Goal: Information Seeking & Learning: Compare options

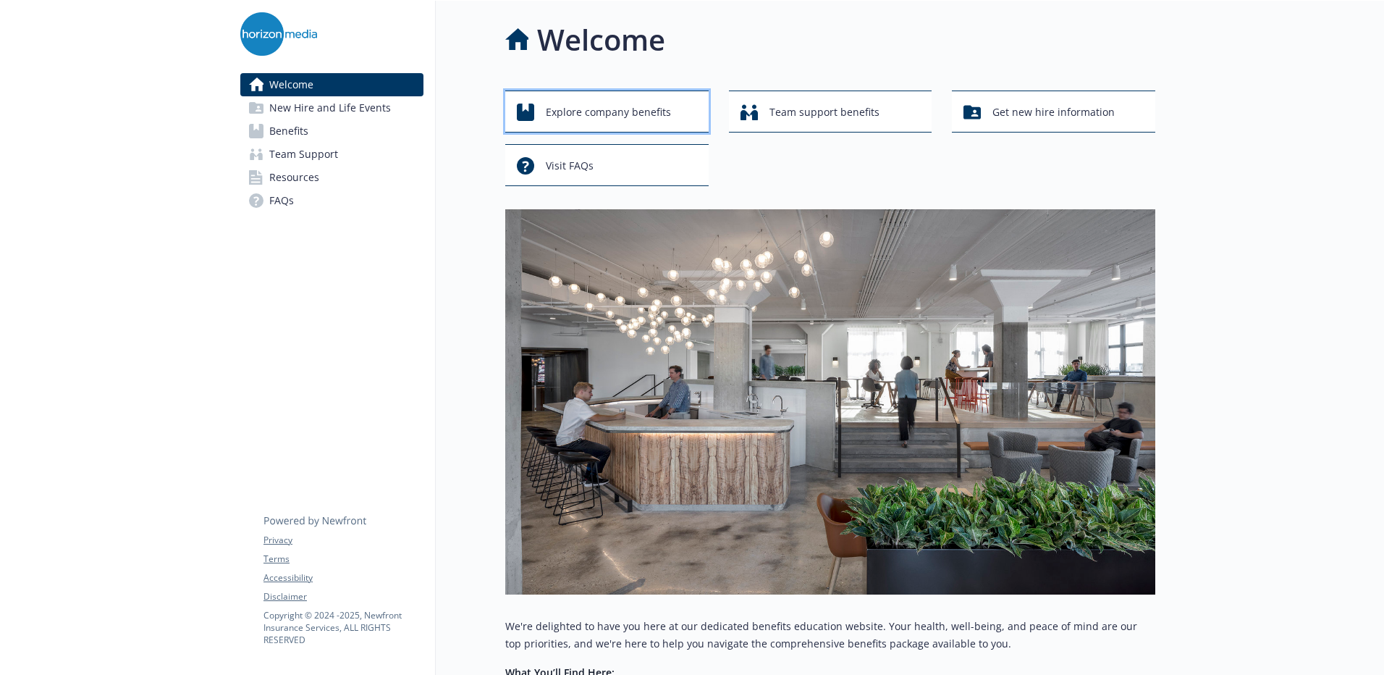
click at [575, 110] on span "Explore company benefits" at bounding box center [608, 112] width 125 height 28
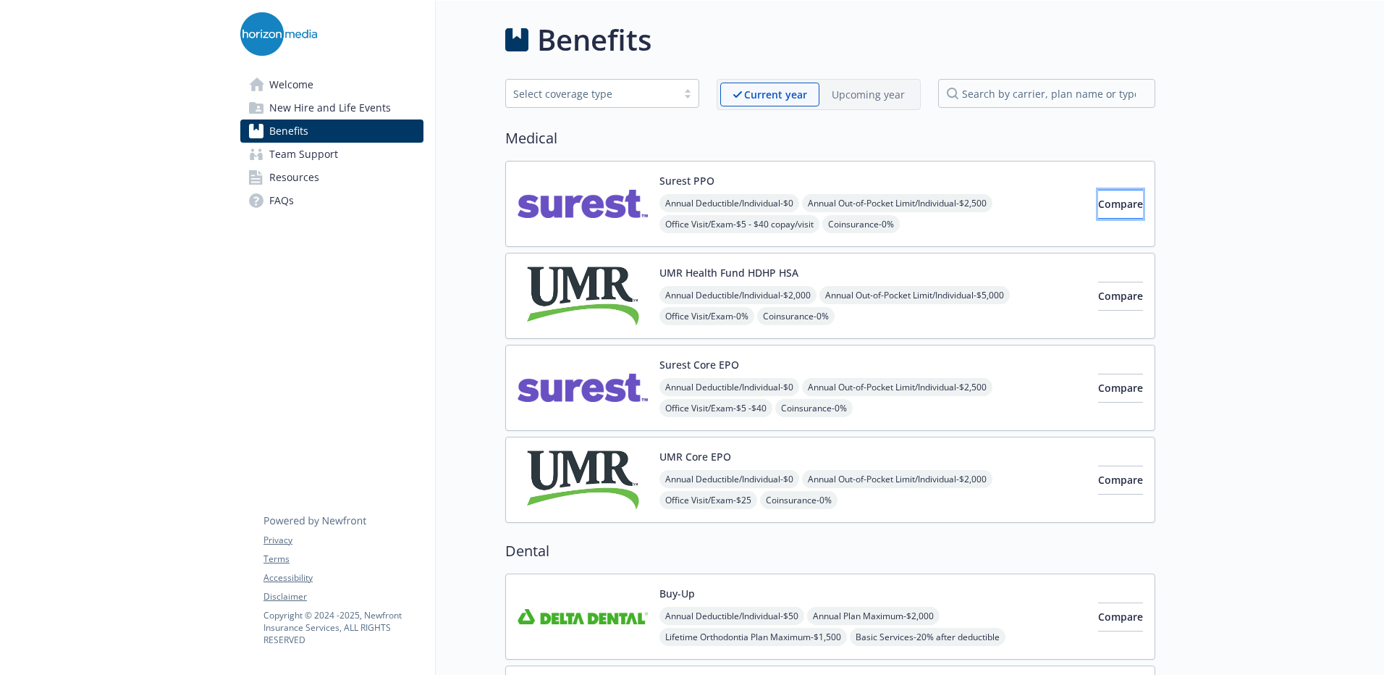
click at [1124, 208] on button "Compare" at bounding box center [1120, 204] width 45 height 29
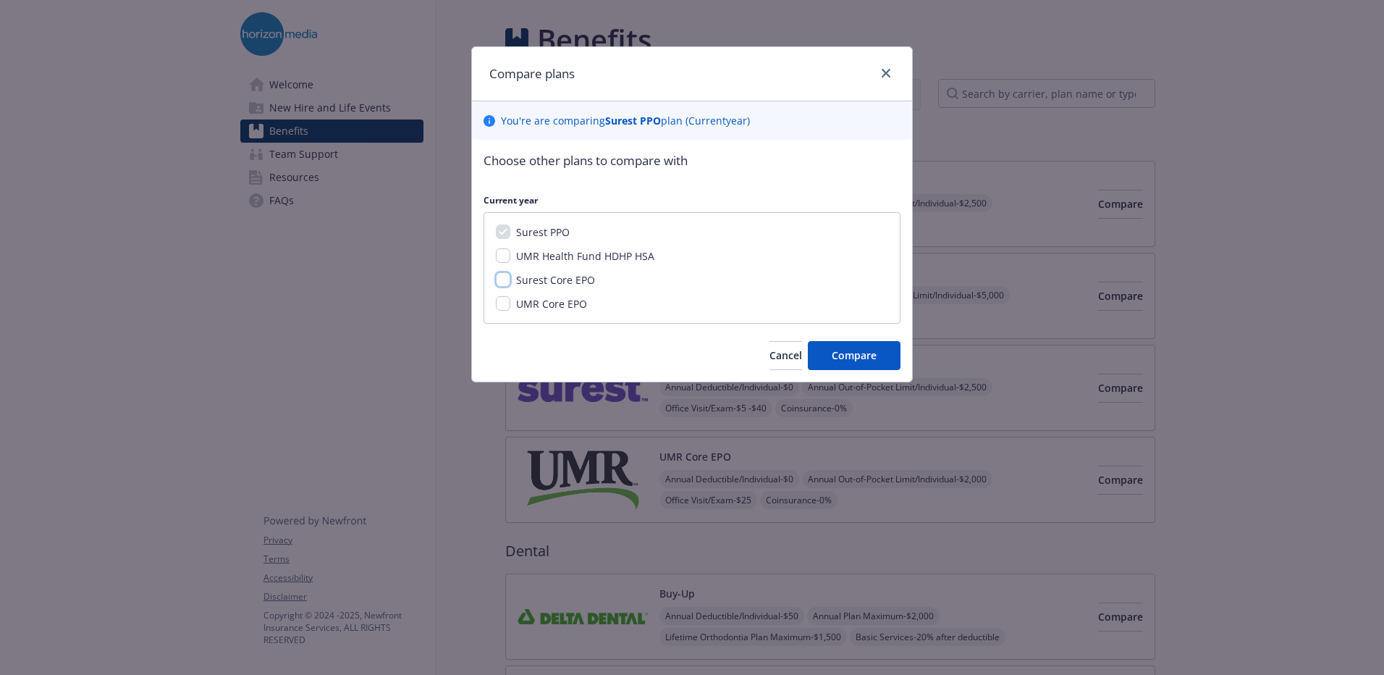
click at [504, 283] on input "Surest Core EPO" at bounding box center [503, 279] width 14 height 14
checkbox input "true"
click at [502, 302] on input "UMR Core EPO" at bounding box center [503, 303] width 14 height 14
checkbox input "true"
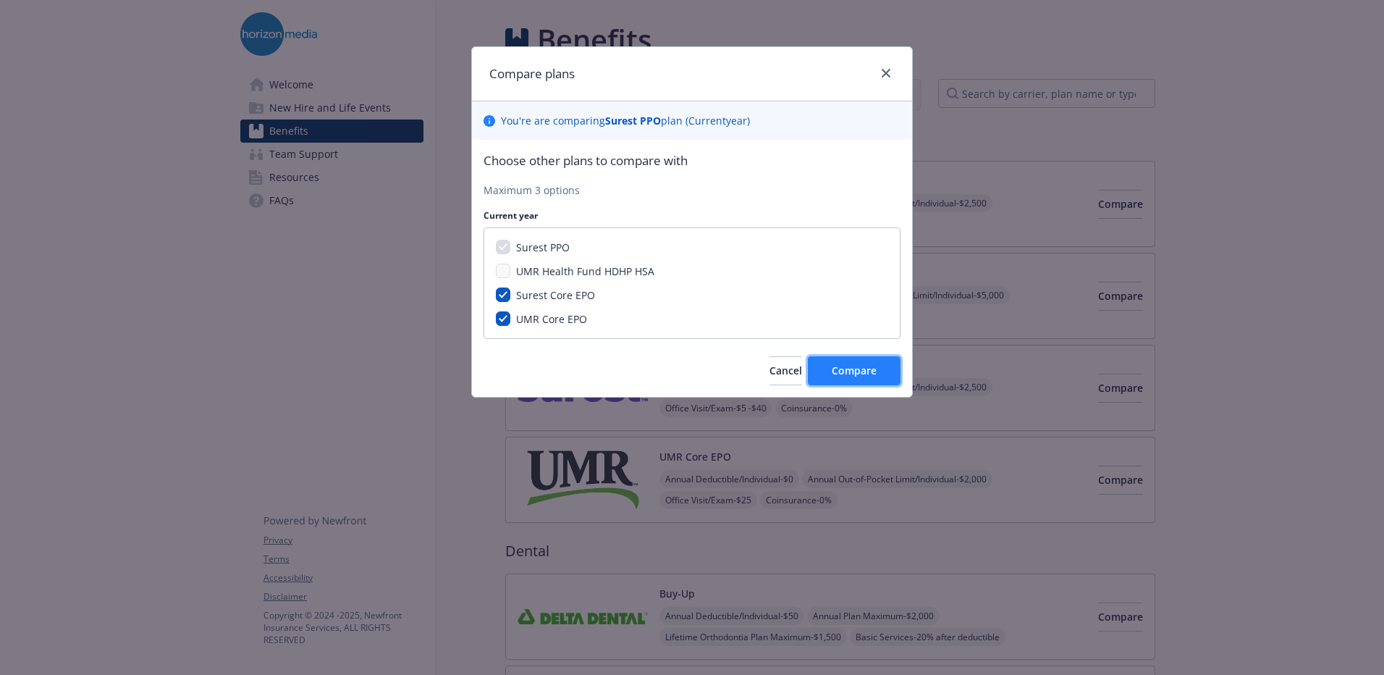
click at [848, 374] on span "Compare" at bounding box center [854, 370] width 45 height 14
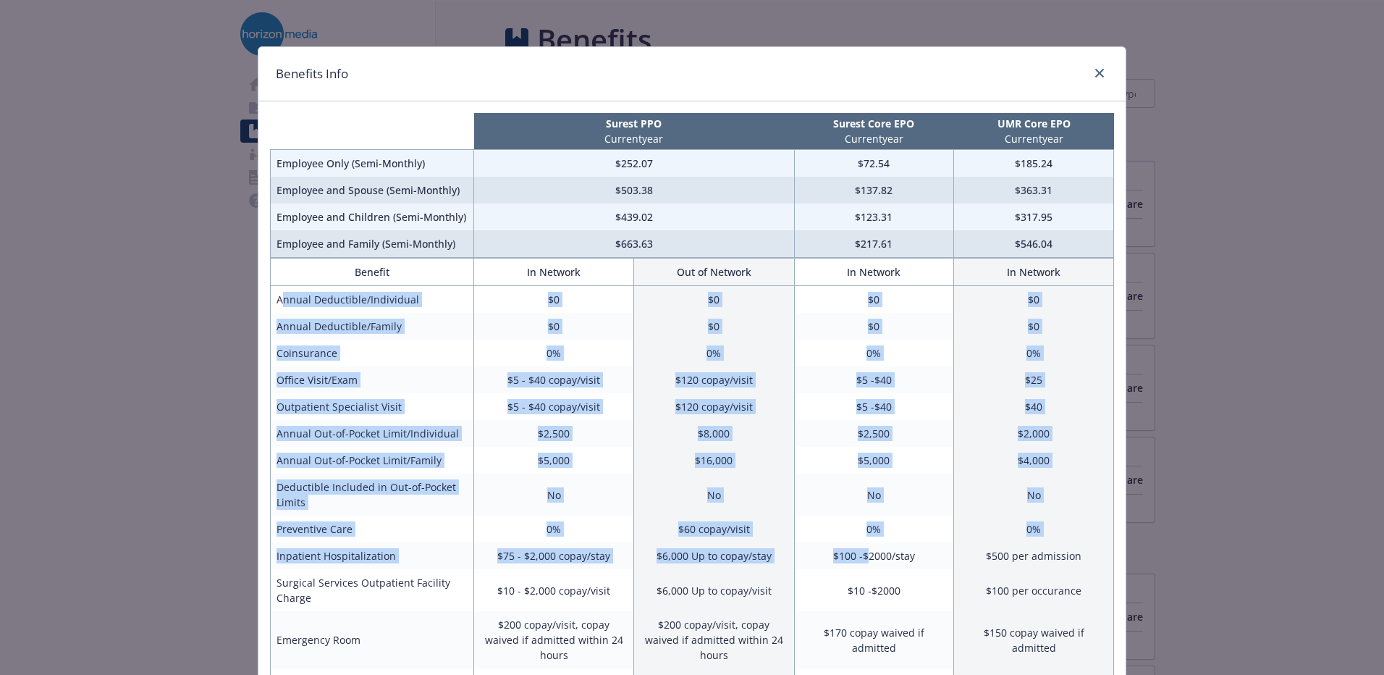
drag, startPoint x: 275, startPoint y: 303, endPoint x: 864, endPoint y: 562, distance: 643.0
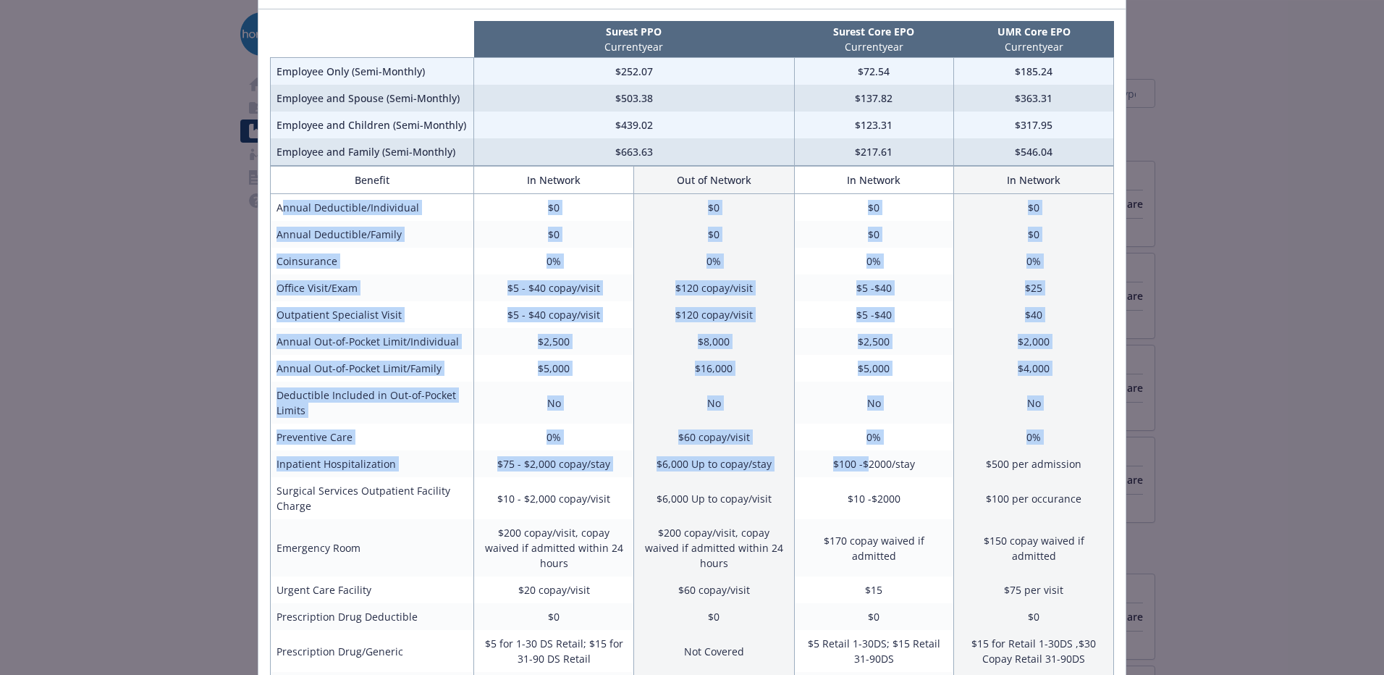
scroll to position [145, 0]
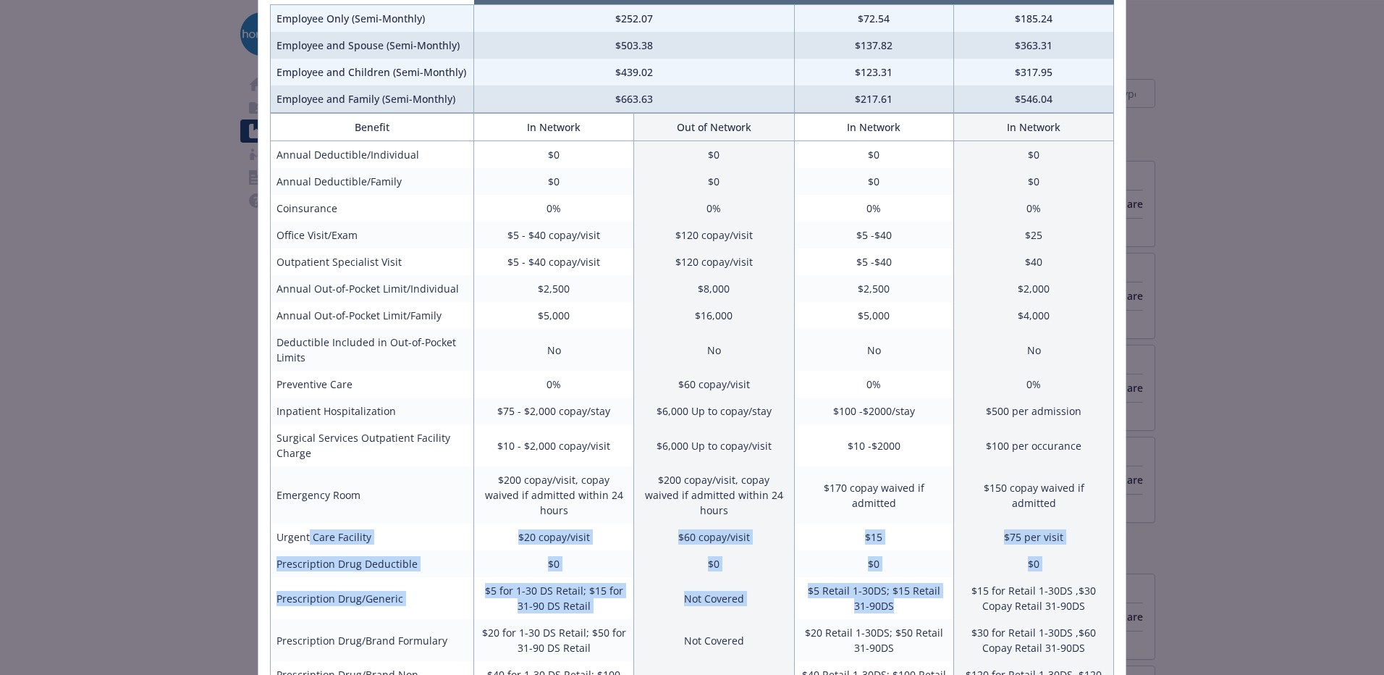
drag, startPoint x: 303, startPoint y: 519, endPoint x: 890, endPoint y: 603, distance: 593.8
click at [890, 603] on tbody "Annual Deductible/Individual $0 $0 $0 $0 Annual Deductible/Family $0 $0 $0 $0 C…" at bounding box center [692, 563] width 843 height 845
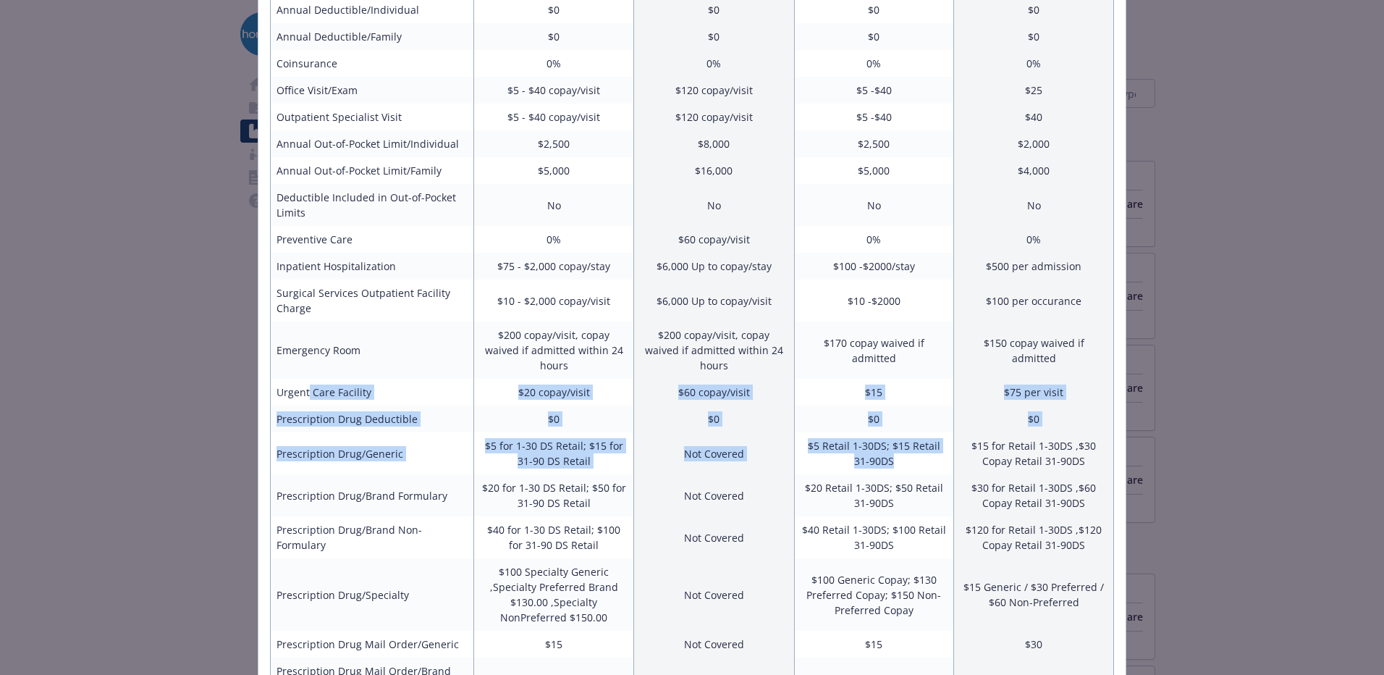
scroll to position [362, 0]
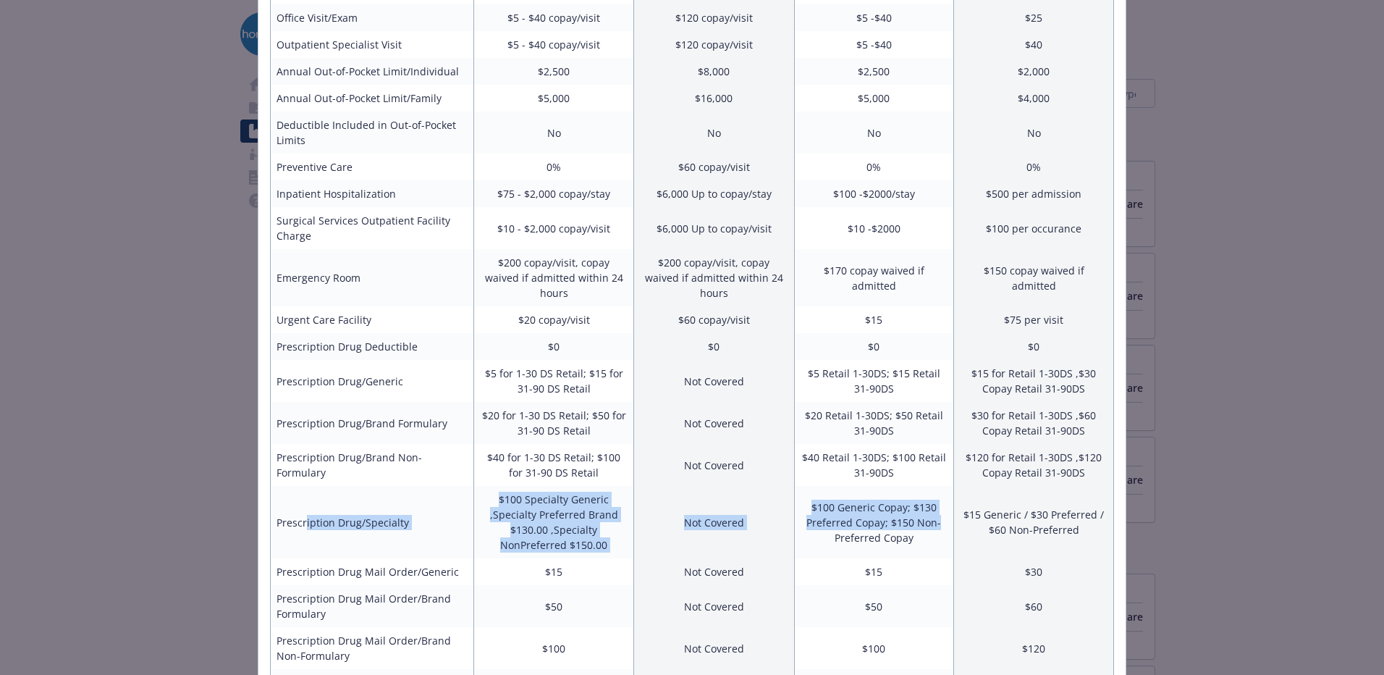
drag, startPoint x: 311, startPoint y: 502, endPoint x: 820, endPoint y: 520, distance: 510.0
click at [820, 520] on tr "Prescription Drug/Specialty $100 Specialty Generic ,Specialty Preferred Brand $…" at bounding box center [692, 522] width 843 height 72
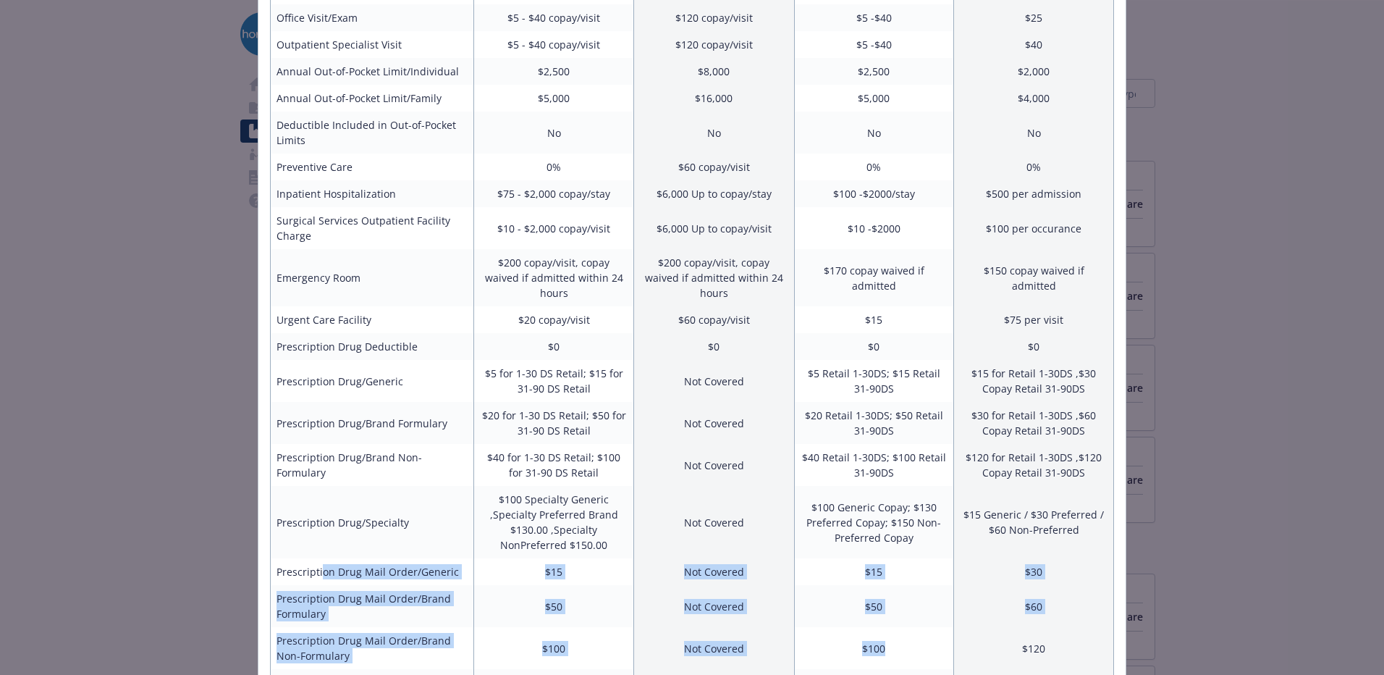
drag, startPoint x: 319, startPoint y: 558, endPoint x: 901, endPoint y: 618, distance: 585.8
click at [901, 618] on tbody "Annual Deductible/Individual $0 $0 $0 $0 Annual Deductible/Family $0 $0 $0 $0 C…" at bounding box center [692, 346] width 843 height 845
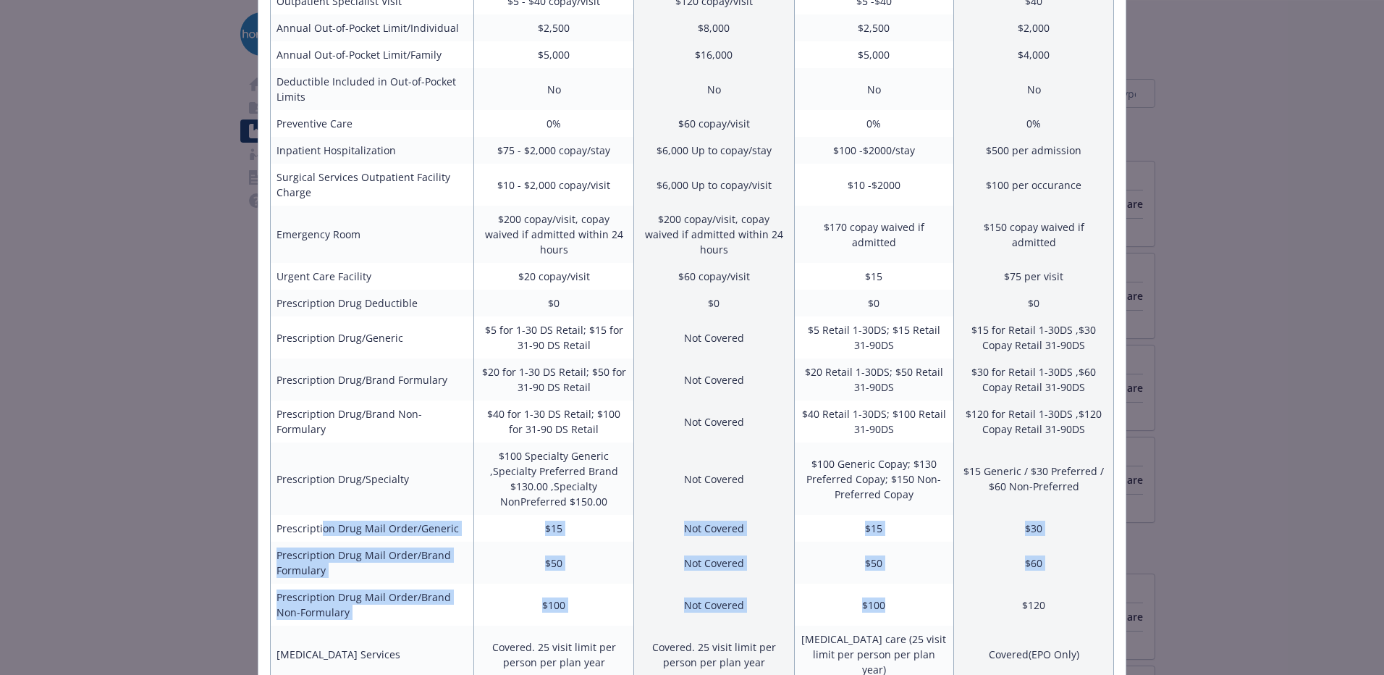
scroll to position [484, 0]
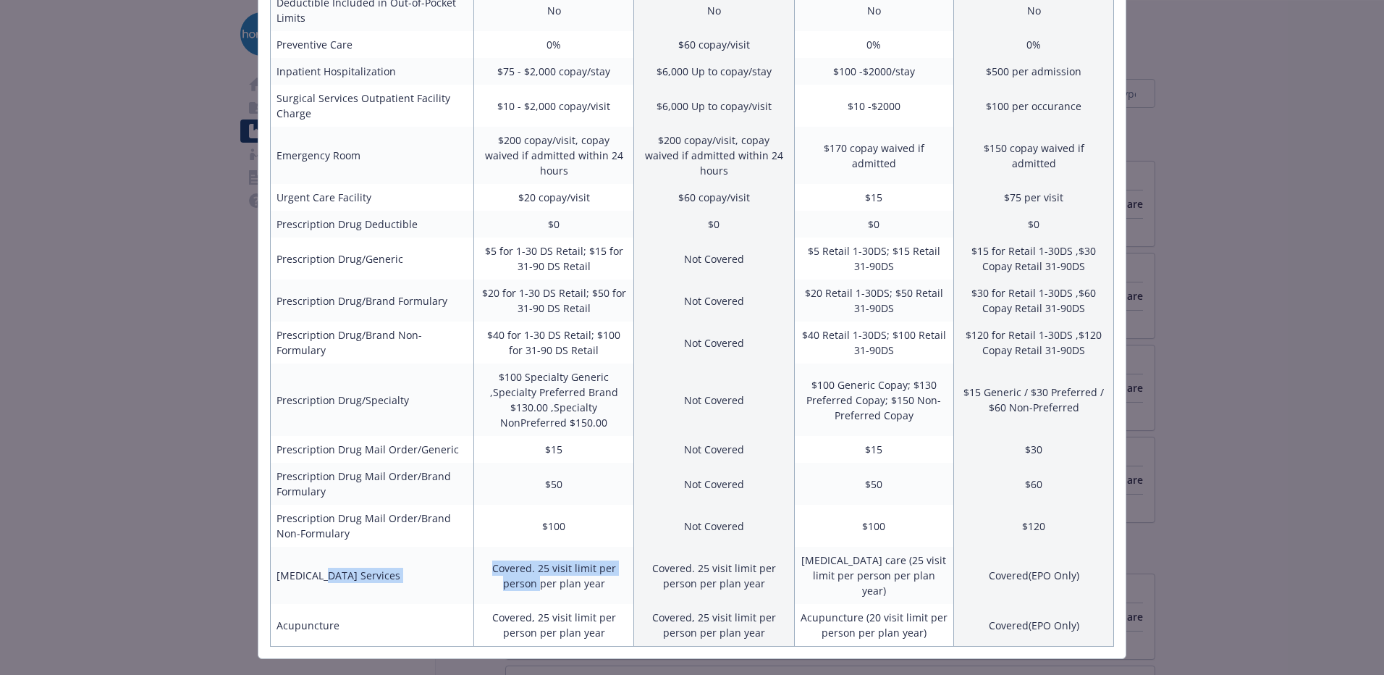
drag, startPoint x: 317, startPoint y: 549, endPoint x: 537, endPoint y: 571, distance: 221.1
click at [537, 571] on tr "[MEDICAL_DATA] Services Covered. 25 visit limit per person per plan year Covere…" at bounding box center [692, 575] width 843 height 57
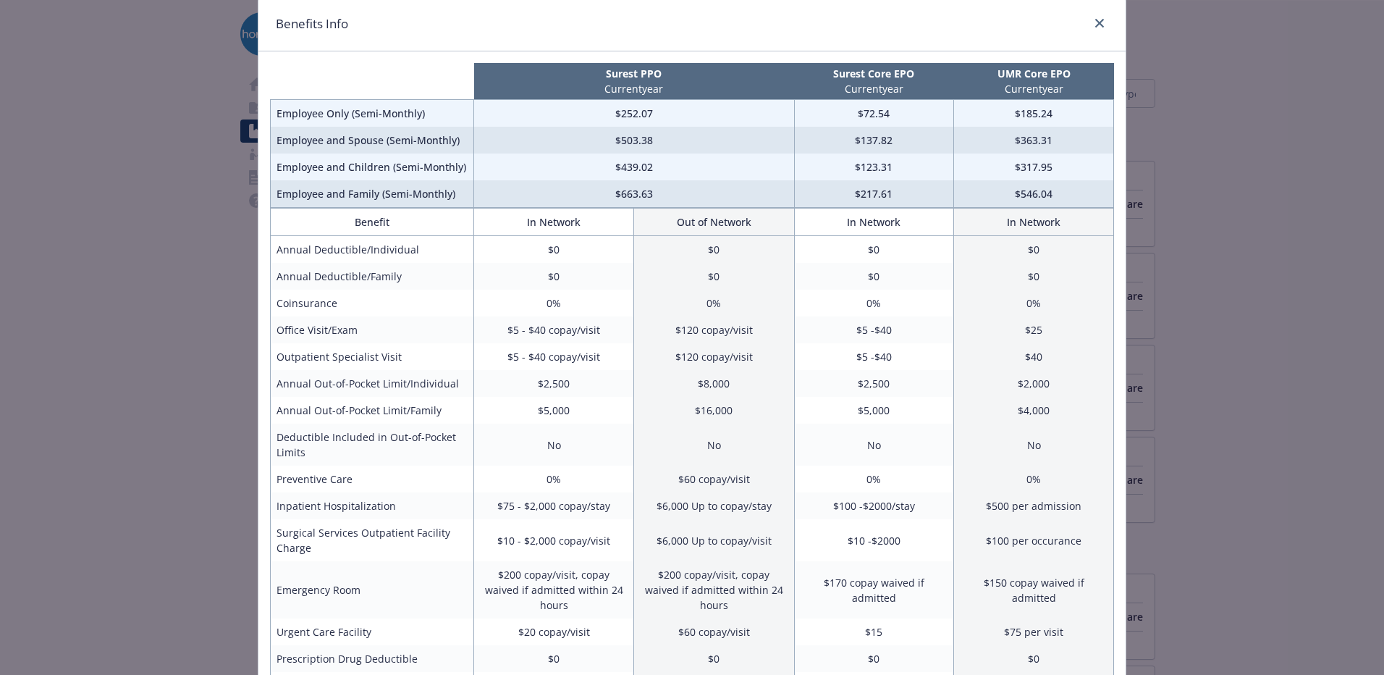
scroll to position [0, 0]
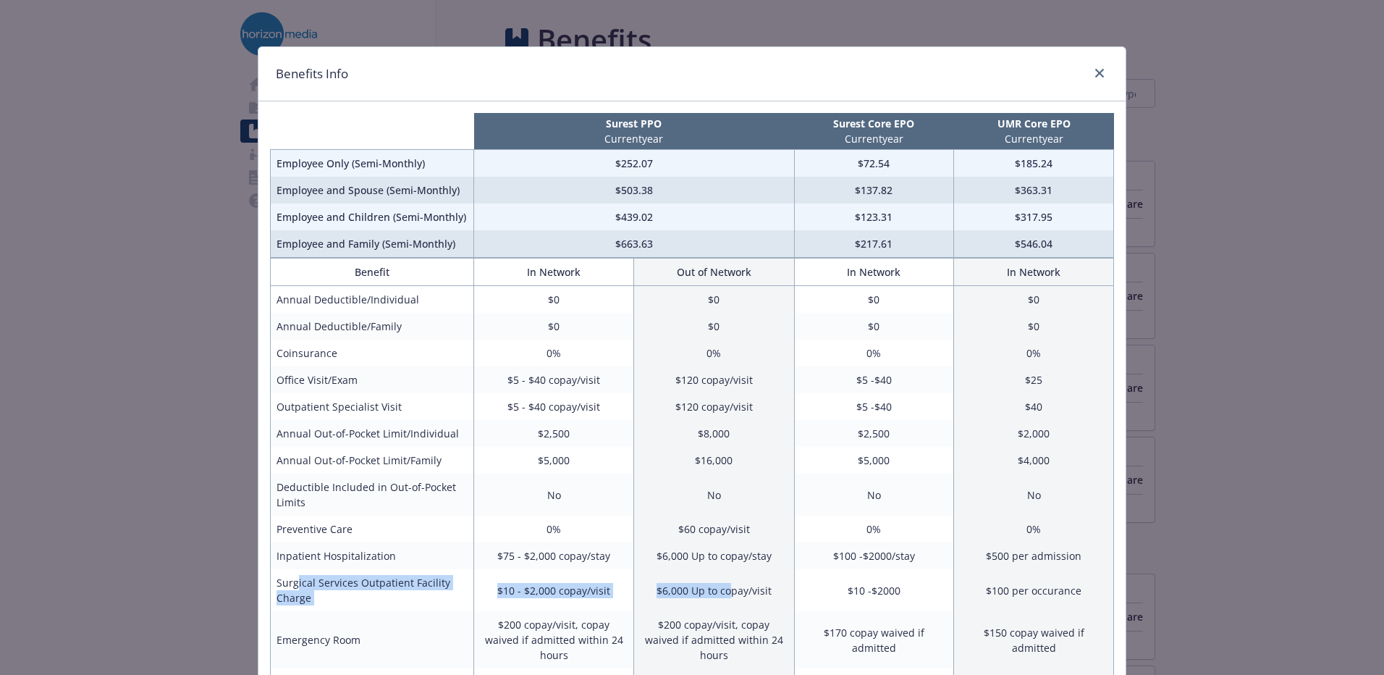
drag, startPoint x: 292, startPoint y: 580, endPoint x: 725, endPoint y: 569, distance: 433.7
click at [725, 569] on tr "Surgical Services Outpatient Facility Charge $10 - $2,000 copay/visit $6,000 Up…" at bounding box center [692, 590] width 843 height 42
click at [1092, 67] on link "close" at bounding box center [1099, 72] width 17 height 17
